Goal: Check status: Check status

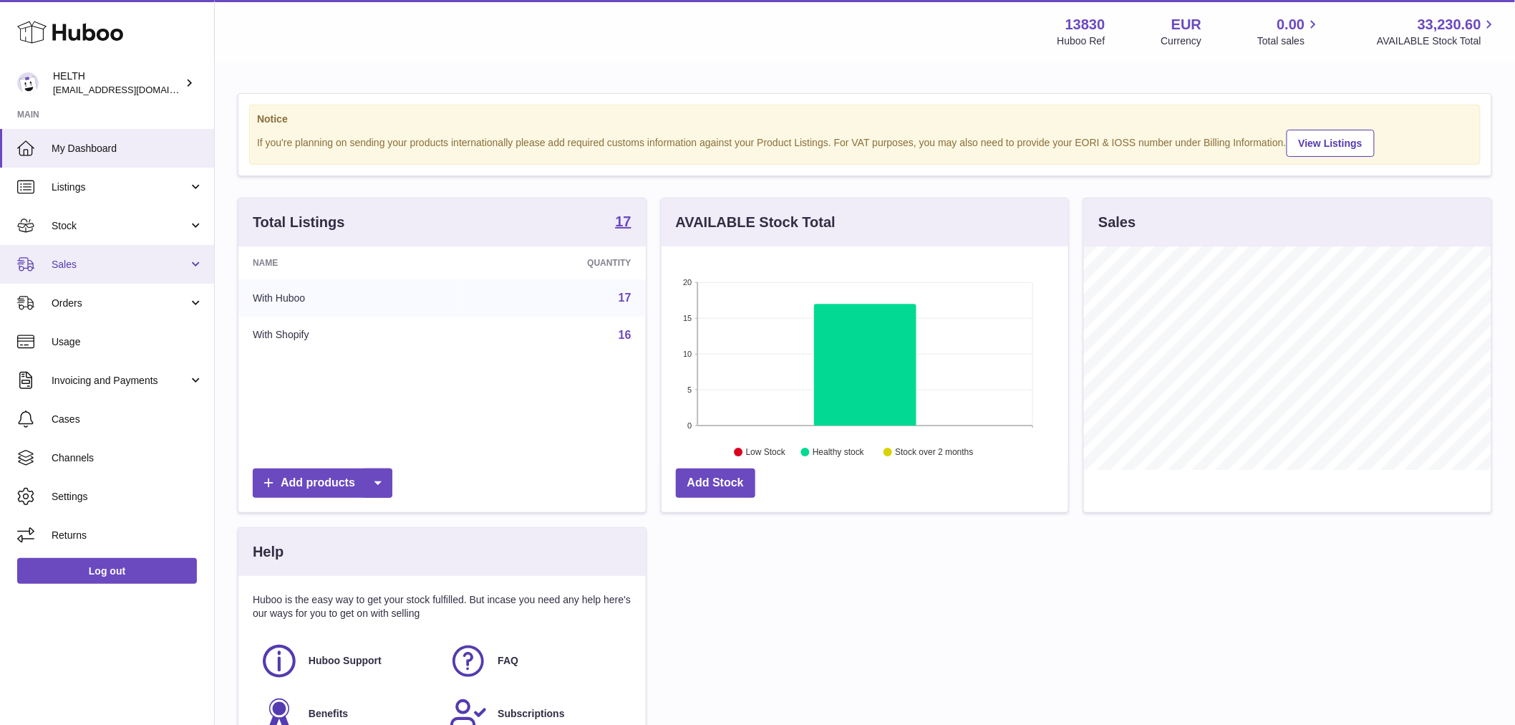
scroll to position [223, 407]
click at [105, 260] on span "Sales" at bounding box center [120, 265] width 137 height 14
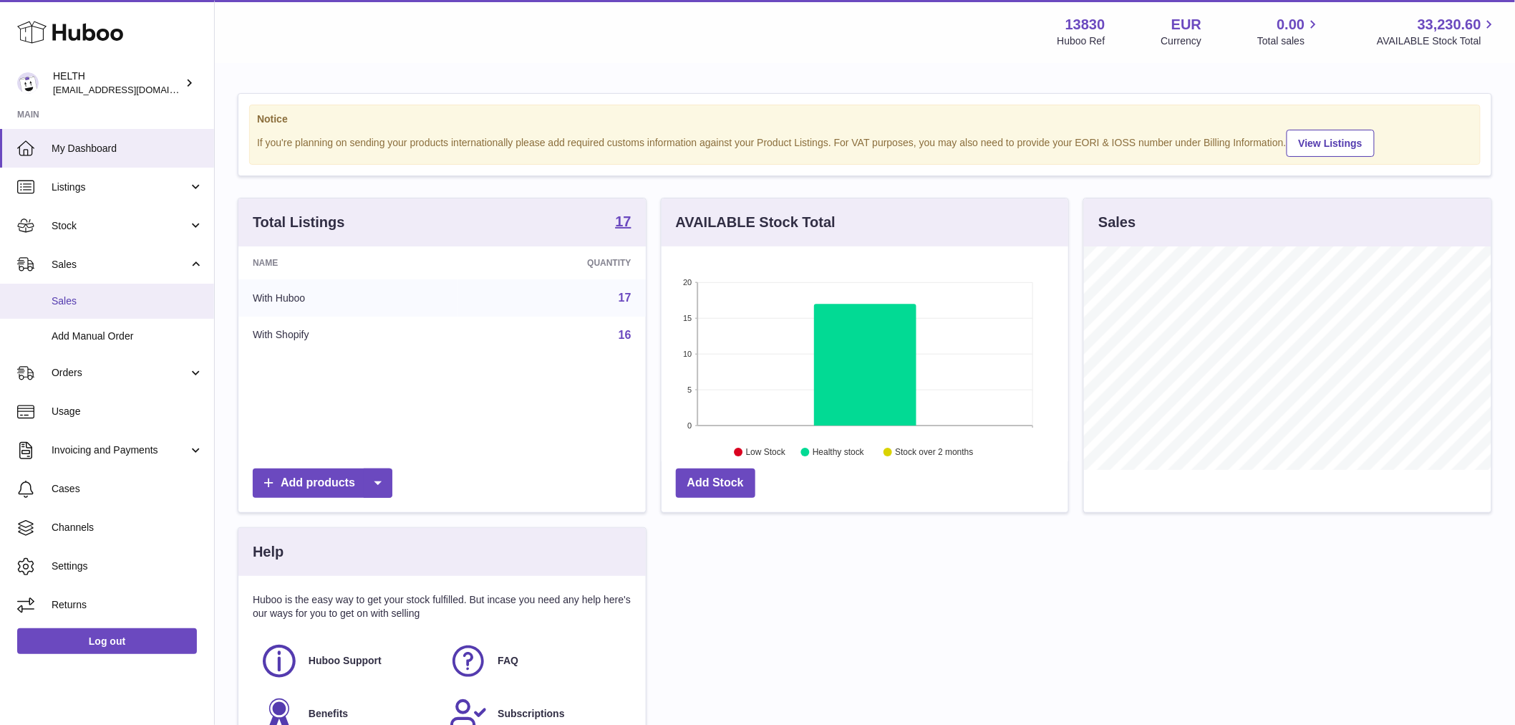
click at [111, 299] on span "Sales" at bounding box center [128, 301] width 152 height 14
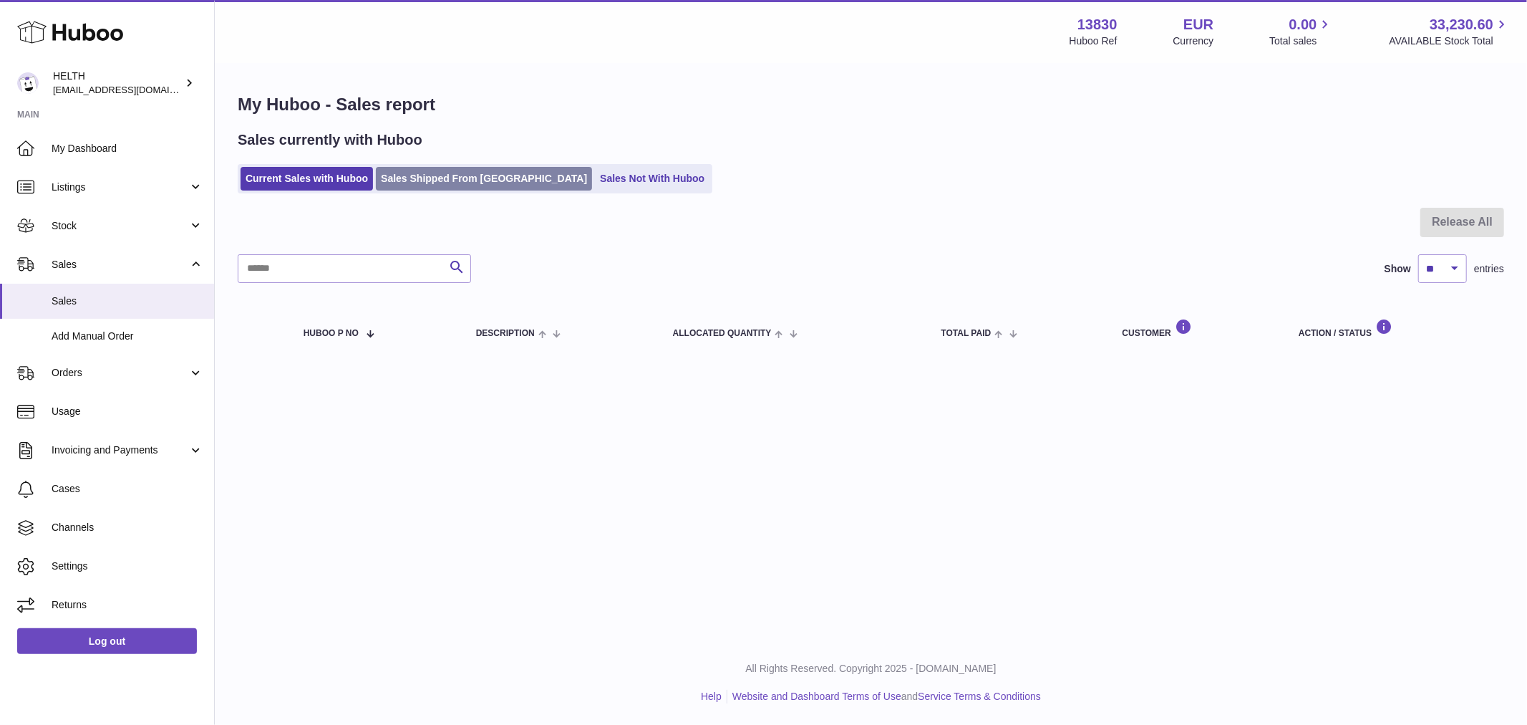
click at [481, 169] on link "Sales Shipped From [GEOGRAPHIC_DATA]" at bounding box center [484, 179] width 216 height 24
